Goal: Task Accomplishment & Management: Manage account settings

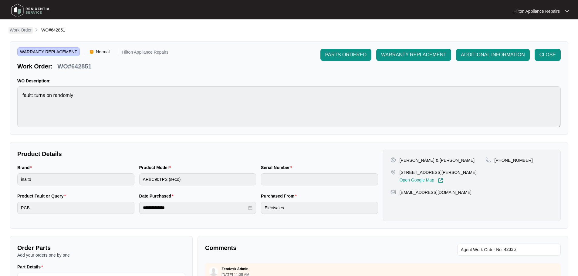
click at [17, 32] on p "Work Order" at bounding box center [21, 30] width 22 height 6
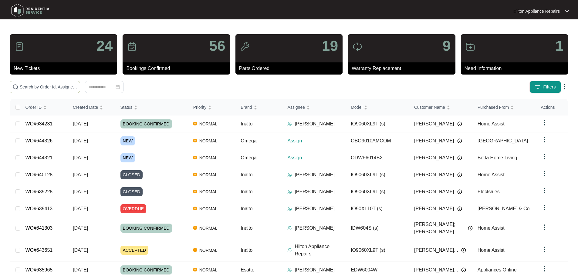
click at [69, 87] on input "text" at bounding box center [49, 87] width 58 height 7
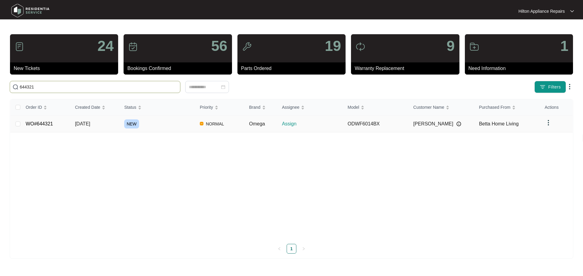
type input "644321"
click at [172, 127] on div "NEW" at bounding box center [159, 124] width 71 height 9
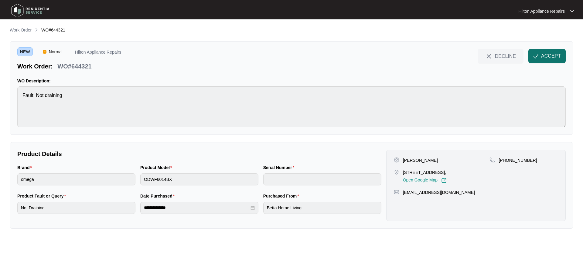
click at [546, 57] on span "ACCEPT" at bounding box center [551, 56] width 20 height 7
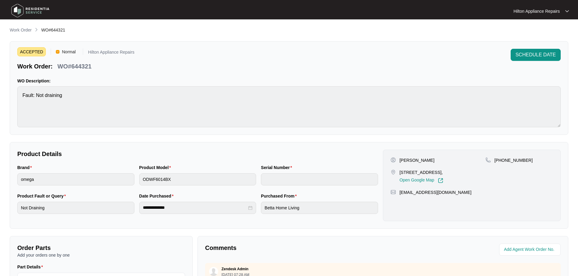
scroll to position [30, 0]
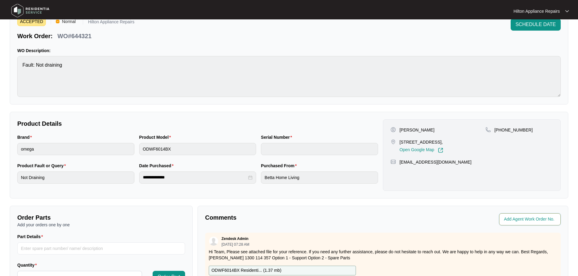
click at [525, 220] on input "string" at bounding box center [530, 219] width 53 height 7
type input "42432"
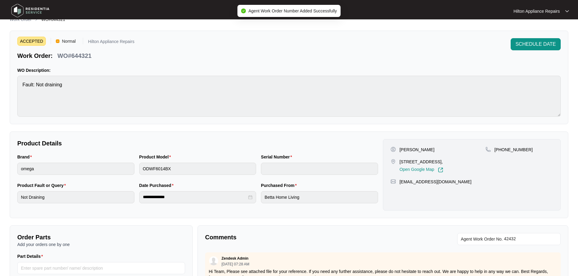
scroll to position [0, 0]
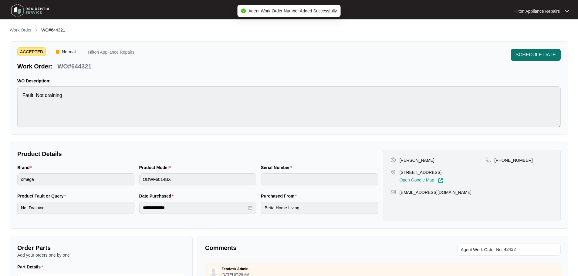
click at [530, 57] on span "SCHEDULE DATE" at bounding box center [536, 54] width 40 height 7
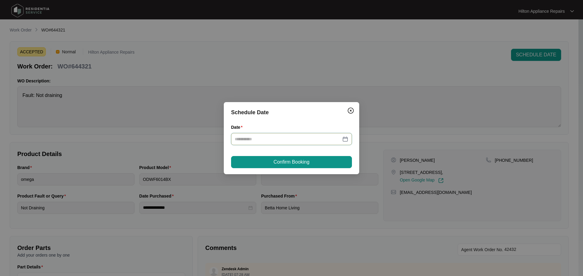
click at [280, 141] on input "Date" at bounding box center [288, 139] width 106 height 7
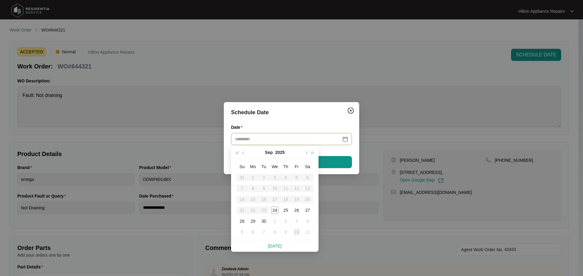
type input "**********"
click at [296, 232] on div "10" at bounding box center [296, 232] width 7 height 7
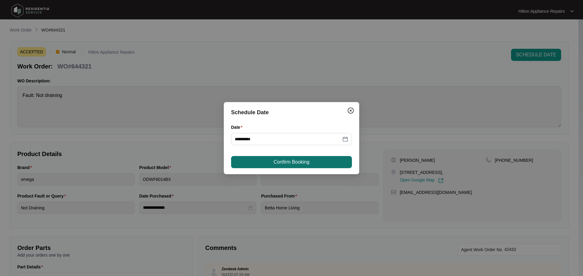
click at [290, 164] on span "Confirm Booking" at bounding box center [291, 162] width 36 height 7
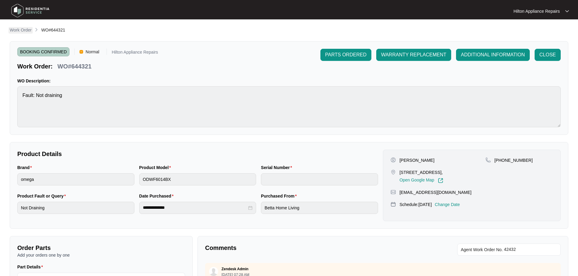
click at [23, 29] on p "Work Order" at bounding box center [21, 30] width 22 height 6
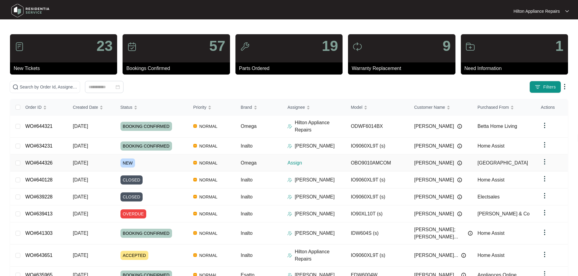
click at [180, 158] on div "Order ID Created Date Status Priority Brand Assignee Model Customer Name Purcha…" at bounding box center [288, 208] width 557 height 216
click at [287, 124] on img at bounding box center [289, 126] width 5 height 5
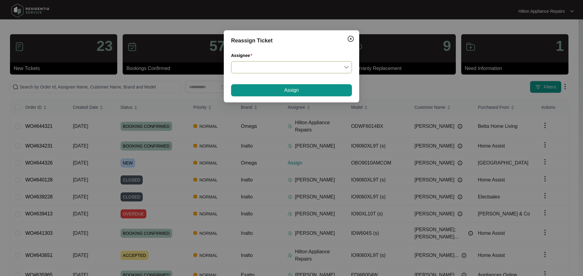
click at [286, 66] on input "Assignee" at bounding box center [292, 68] width 114 height 12
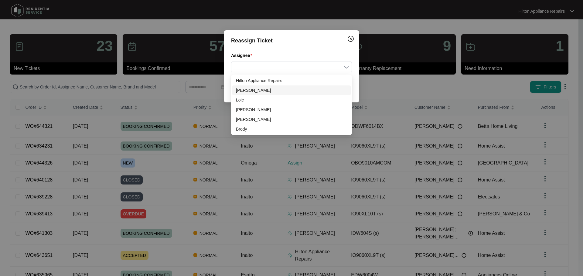
click at [250, 92] on div "[PERSON_NAME]" at bounding box center [291, 90] width 111 height 7
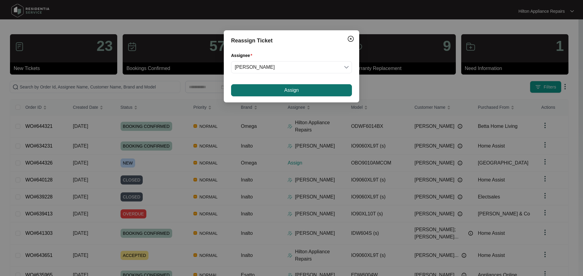
click at [296, 91] on span "Assign" at bounding box center [291, 90] width 15 height 7
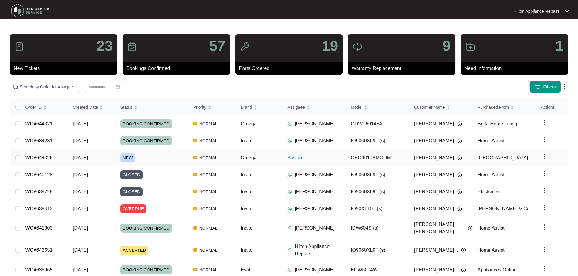
click at [180, 157] on div "NEW" at bounding box center [154, 158] width 68 height 9
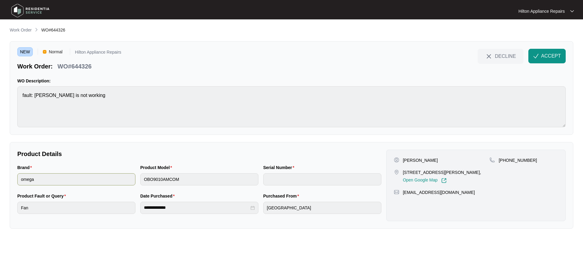
click at [121, 185] on div "Brand omega Product Model OBO9010AMCOM Serial Number" at bounding box center [199, 178] width 369 height 29
click at [4, 93] on main "**********" at bounding box center [291, 138] width 583 height 276
click at [22, 30] on p "Work Order" at bounding box center [21, 30] width 22 height 6
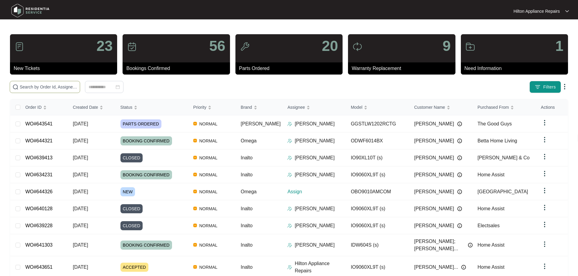
click at [51, 89] on input "text" at bounding box center [49, 87] width 58 height 7
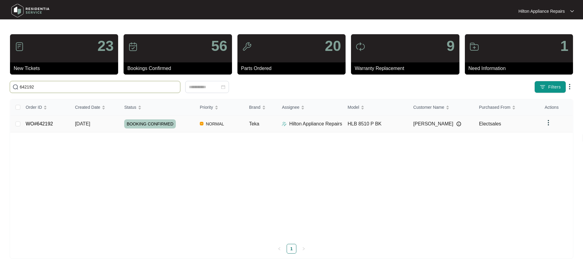
type input "642192"
click at [285, 124] on img at bounding box center [284, 124] width 5 height 5
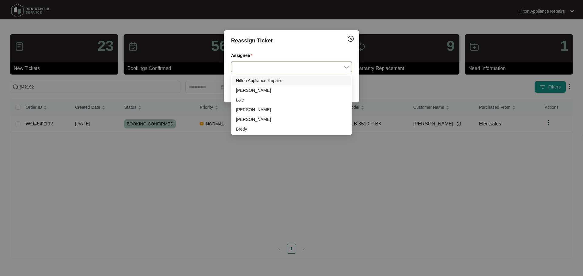
click at [256, 64] on input "Assignee" at bounding box center [292, 68] width 114 height 12
click at [254, 93] on div "[PERSON_NAME]" at bounding box center [291, 90] width 111 height 7
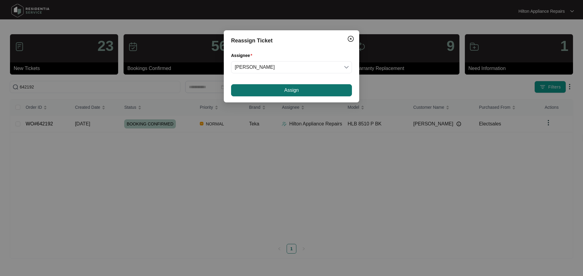
click at [262, 90] on button "Assign" at bounding box center [291, 90] width 121 height 12
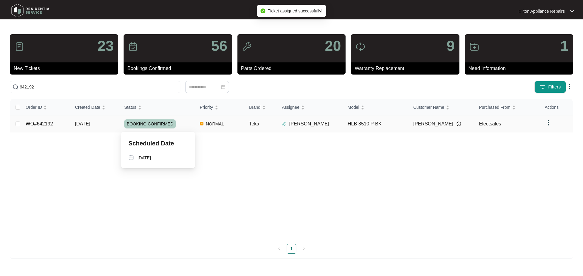
click at [186, 123] on div "BOOKING CONFIRMED" at bounding box center [159, 124] width 71 height 9
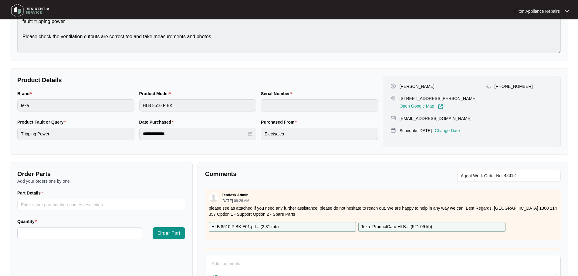
scroll to position [126, 0]
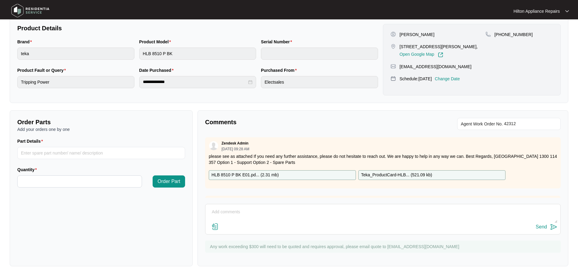
click at [259, 209] on textarea at bounding box center [382, 216] width 349 height 16
paste textarea "Checked oven found top cover is damaged, requires a new one 30 part no 82230510"
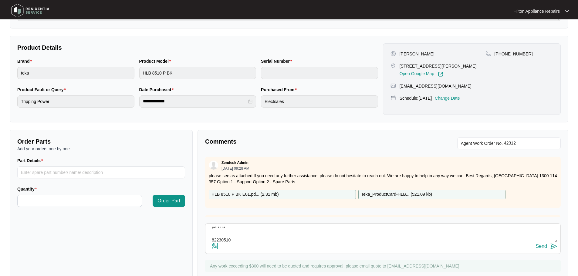
scroll to position [96, 0]
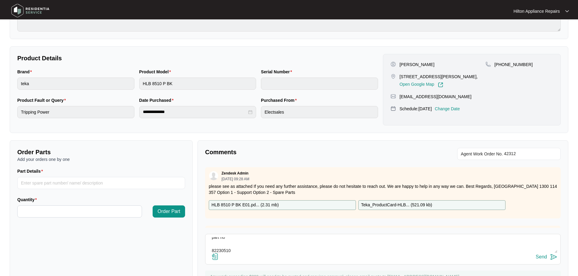
type textarea "Checked oven found top cover is damaged, requires a new one 30 part no 82230510"
drag, startPoint x: 233, startPoint y: 251, endPoint x: 180, endPoint y: 253, distance: 53.2
click at [180, 253] on div "Order Parts Add your orders one by one Part Details Quantity Order Part Comment…" at bounding box center [289, 219] width 564 height 156
click at [39, 184] on input "Part Details" at bounding box center [101, 183] width 168 height 12
paste input "82230510"
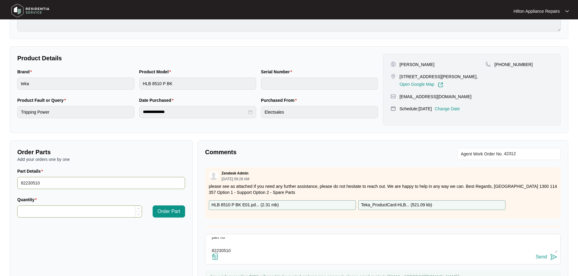
type input "82230510"
click at [36, 210] on input "Quantity" at bounding box center [80, 212] width 124 height 12
type input "*"
click at [170, 210] on span "Order Part" at bounding box center [169, 211] width 23 height 7
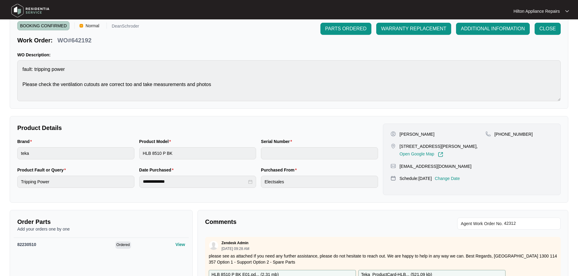
scroll to position [121, 0]
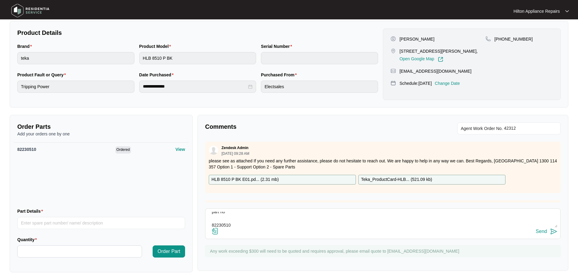
click at [217, 230] on img at bounding box center [215, 231] width 7 height 7
click at [0, 0] on input "file" at bounding box center [0, 0] width 0 height 0
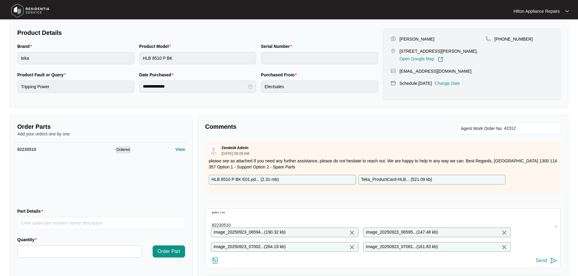
click at [542, 264] on div "Send" at bounding box center [541, 260] width 11 height 5
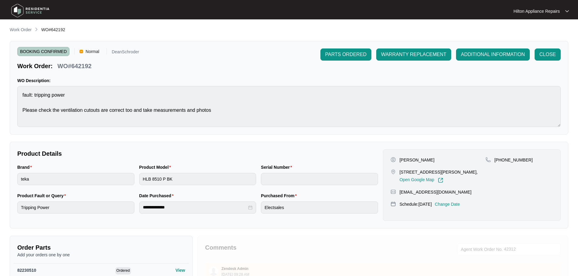
scroll to position [0, 0]
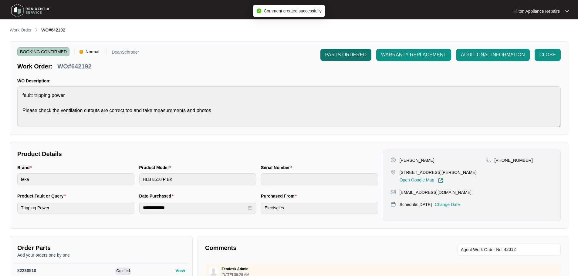
click at [335, 56] on span "PARTS ORDERED" at bounding box center [345, 54] width 41 height 7
